Goal: Navigation & Orientation: Find specific page/section

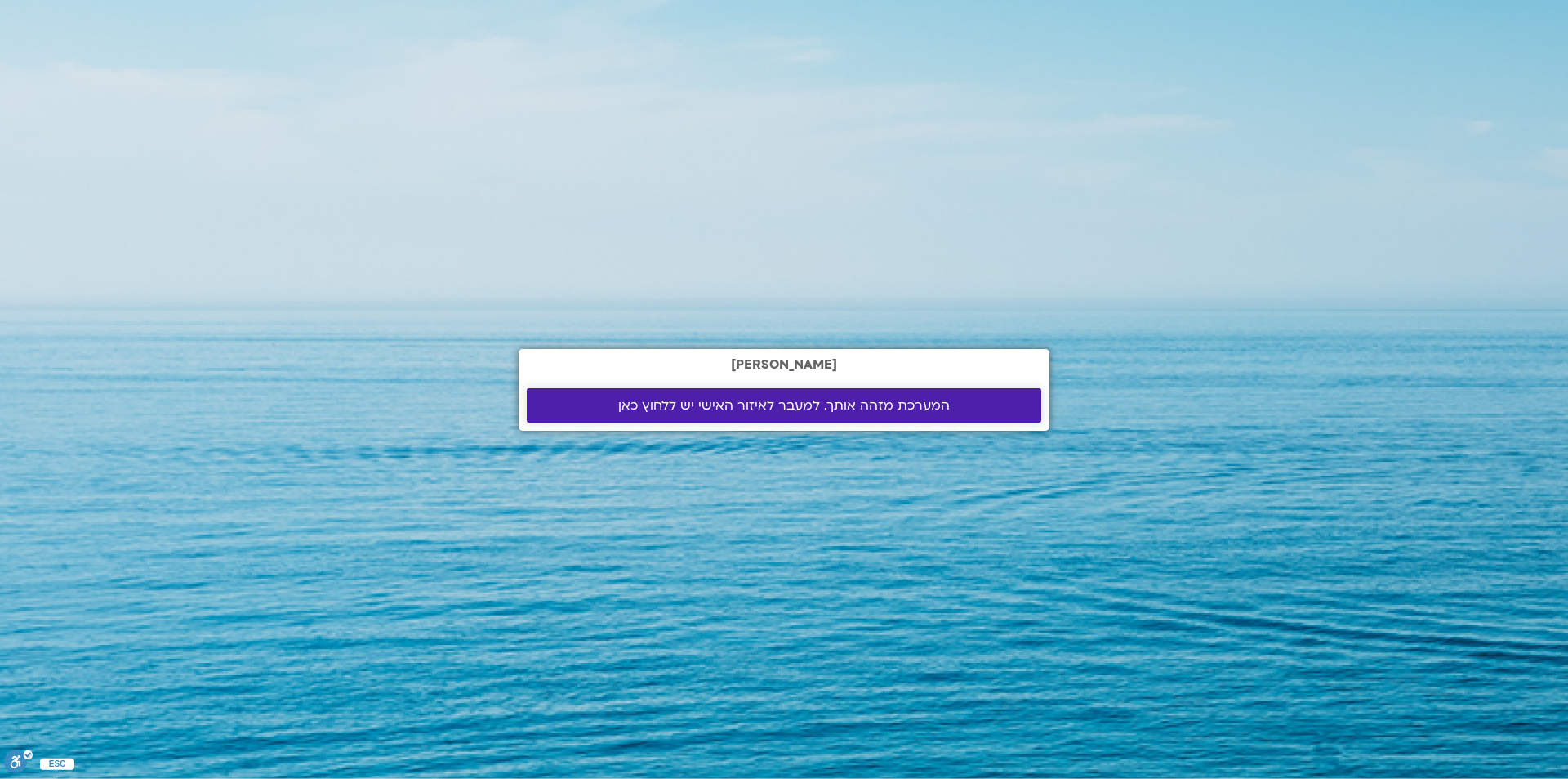
click at [723, 409] on span "המערכת מזהה אותך. למעבר לאיזור האישי יש ללחוץ כאן" at bounding box center [784, 406] width 332 height 15
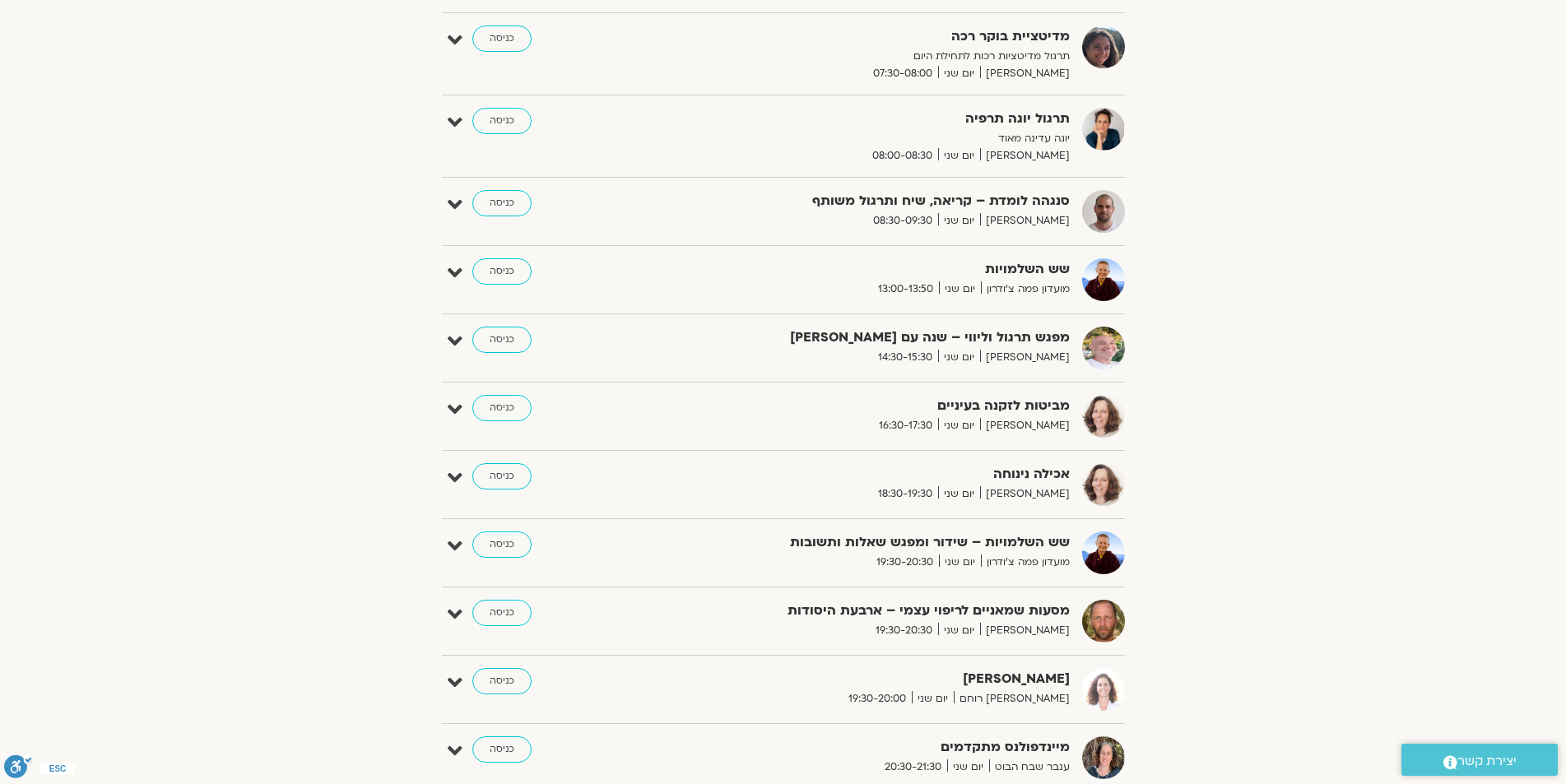
scroll to position [412, 0]
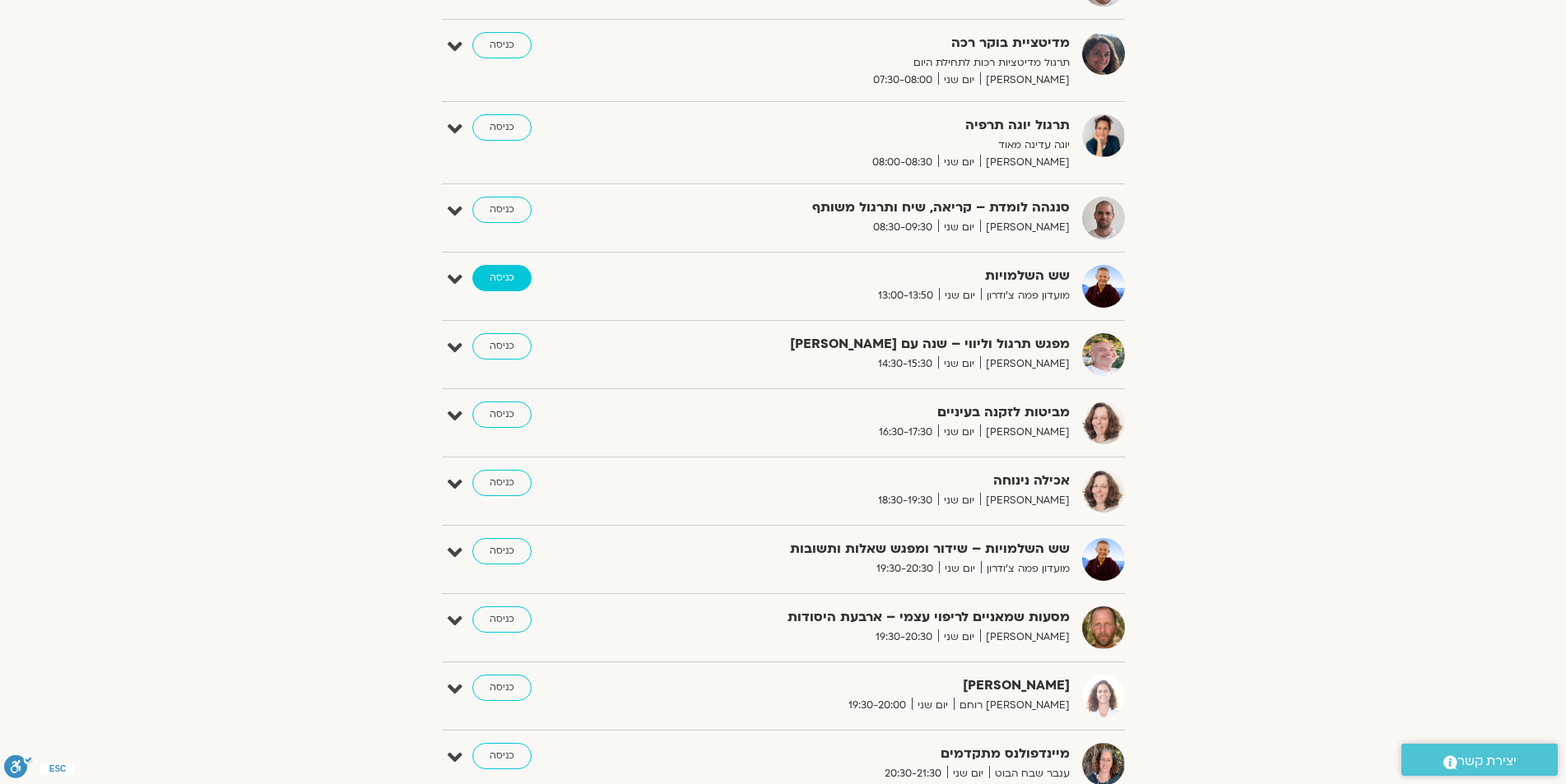
click at [490, 275] on link "כניסה" at bounding box center [501, 278] width 59 height 26
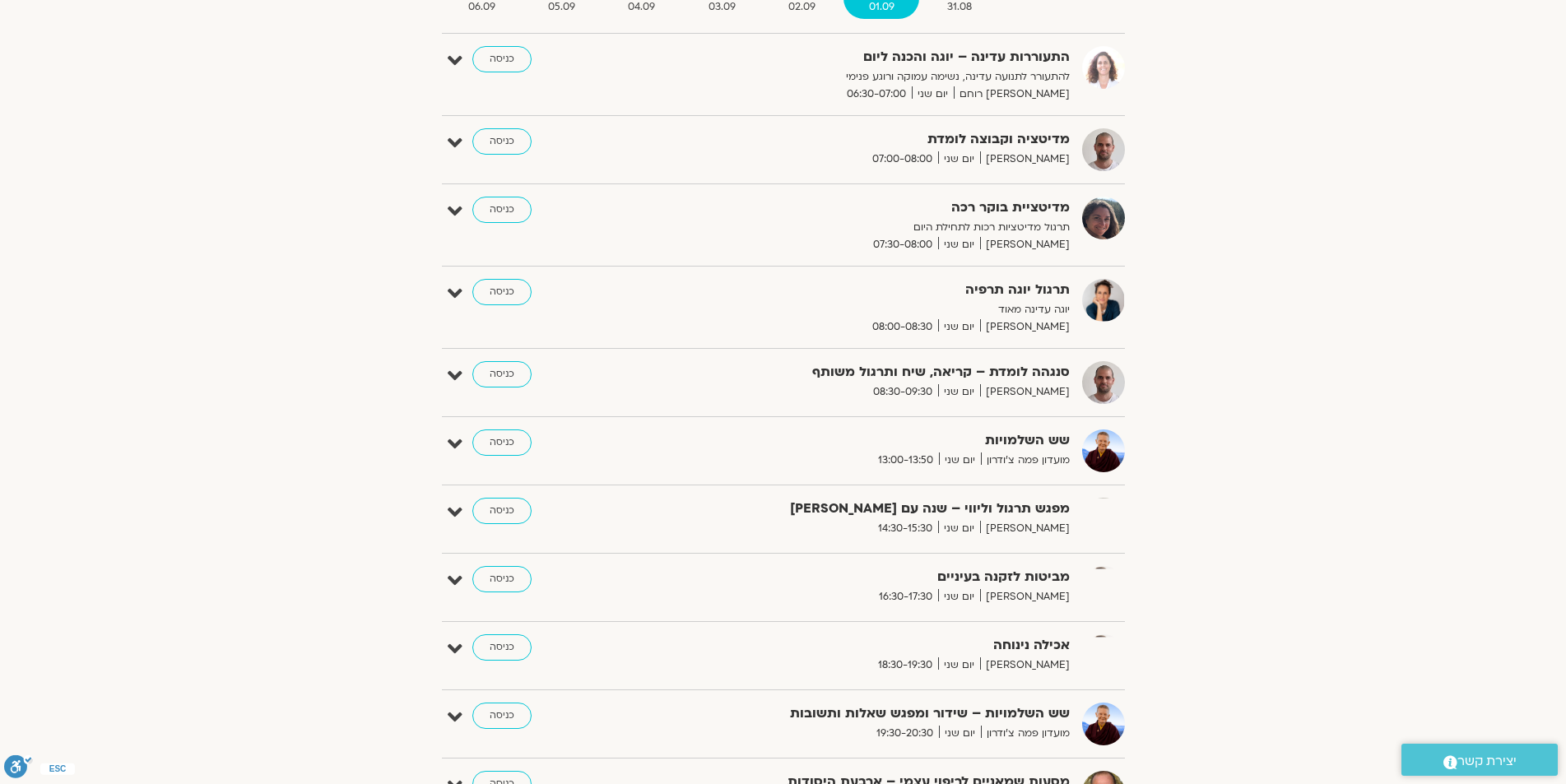
scroll to position [329, 0]
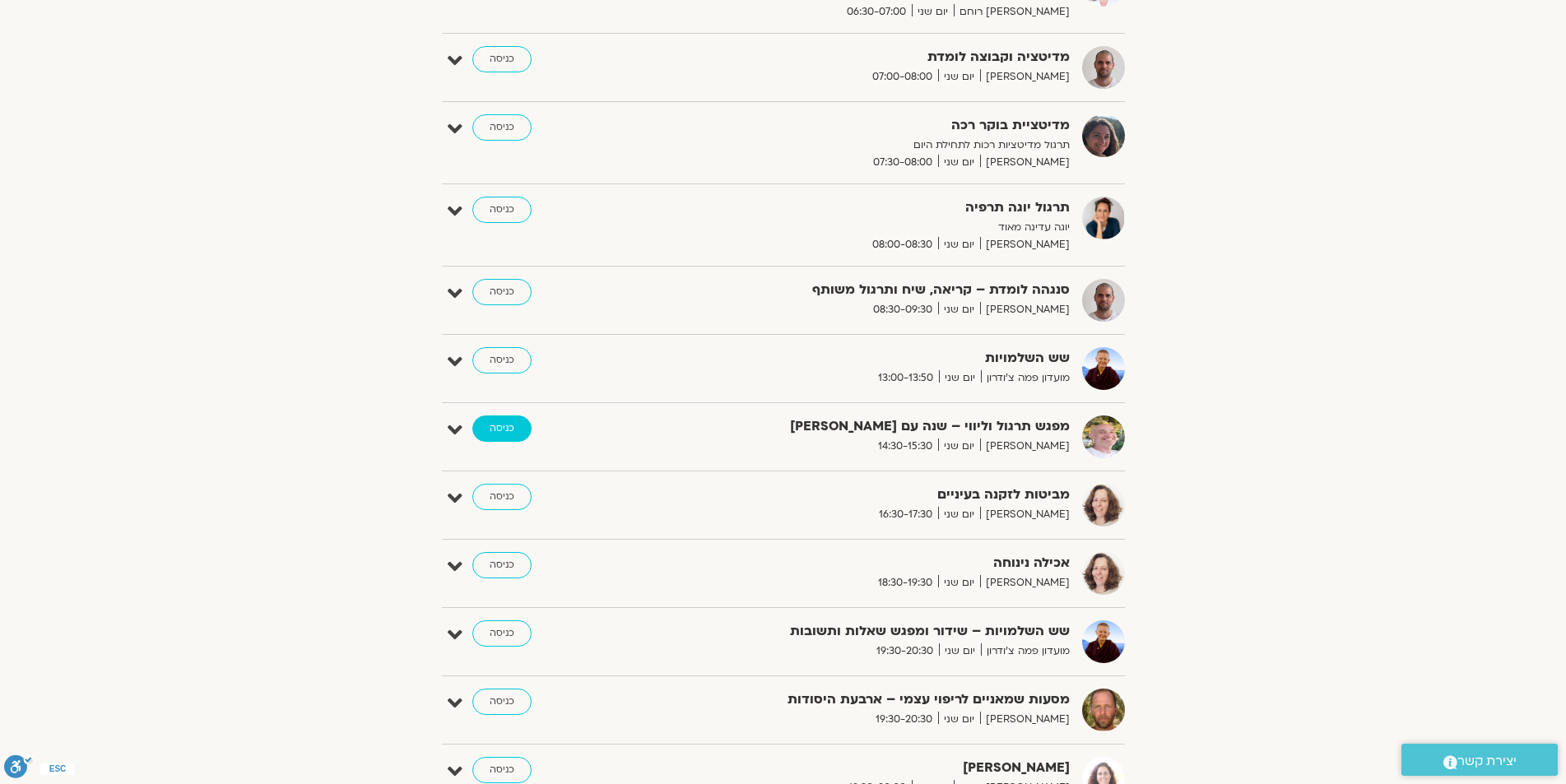
click at [496, 427] on link "כניסה" at bounding box center [501, 428] width 59 height 26
